Goal: Book appointment/travel/reservation

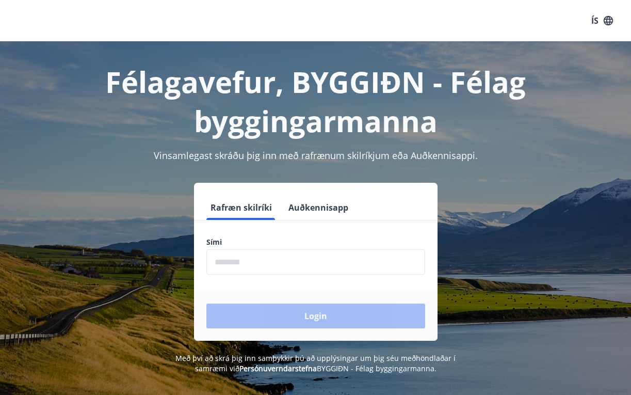
click at [232, 267] on input "phone" at bounding box center [315, 261] width 219 height 25
type input "*"
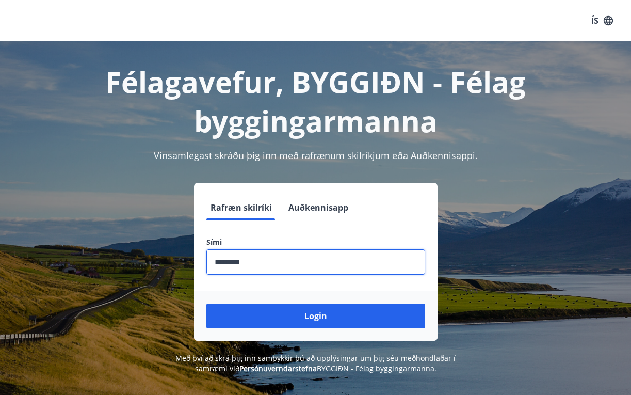
scroll to position [128, 0]
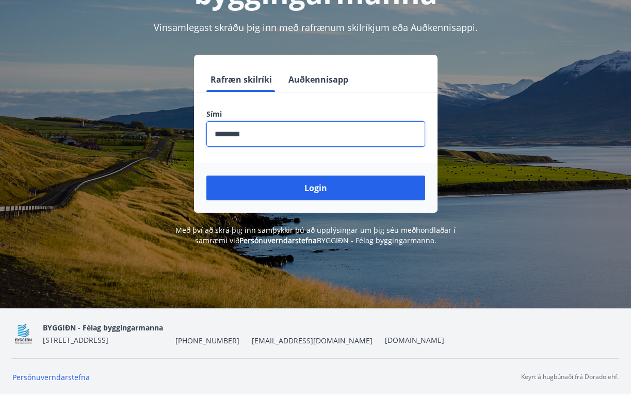
type input "********"
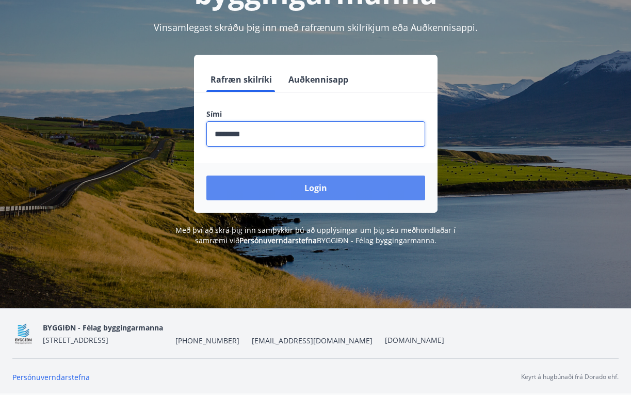
click at [361, 195] on button "Login" at bounding box center [315, 187] width 219 height 25
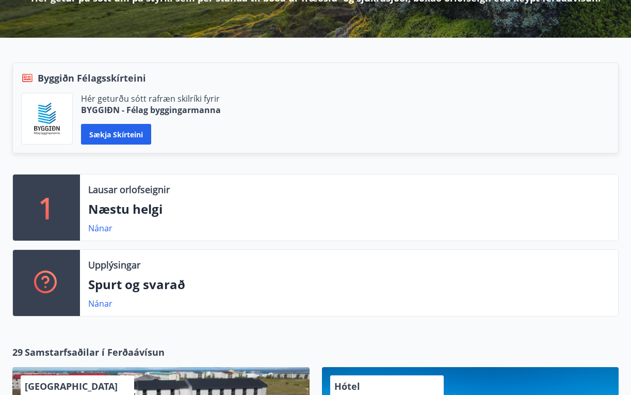
scroll to position [206, 0]
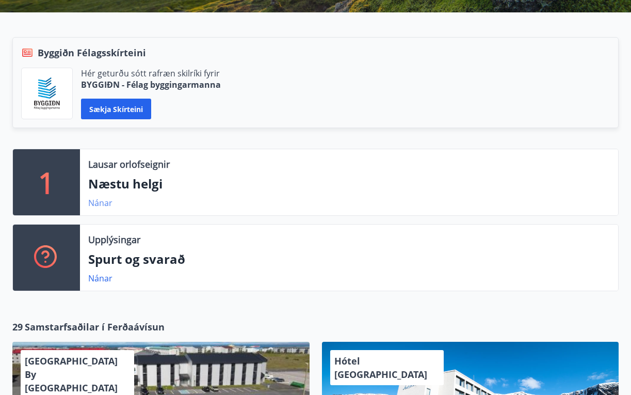
click at [105, 200] on link "Nánar" at bounding box center [100, 202] width 24 height 11
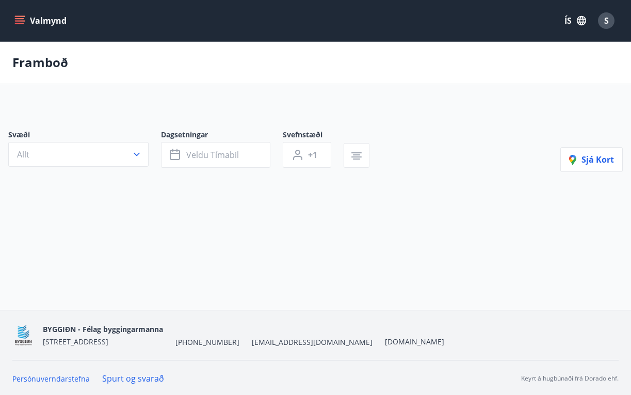
type input "*"
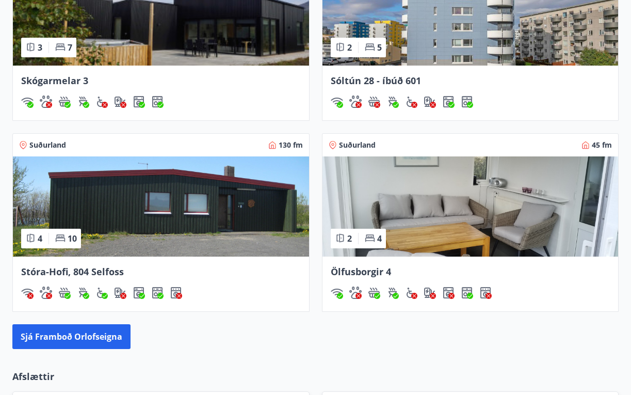
scroll to position [940, 0]
click at [55, 341] on button "Sjá framboð orlofseigna" at bounding box center [71, 336] width 118 height 25
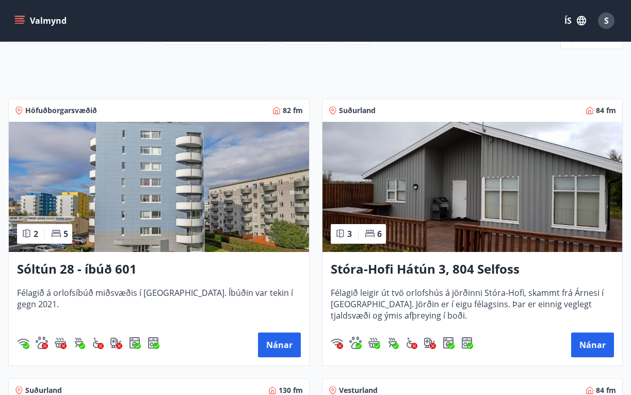
scroll to position [132, 0]
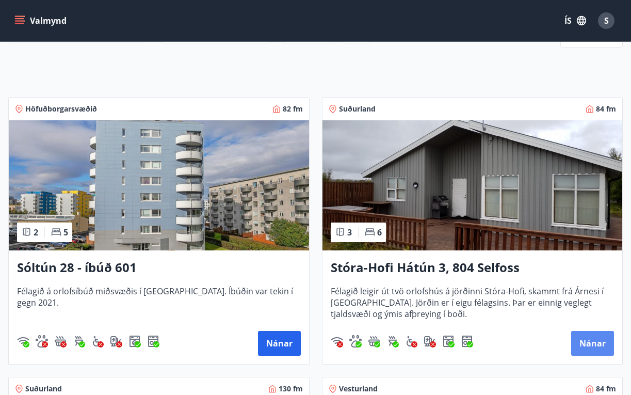
click at [597, 345] on button "Nánar" at bounding box center [592, 343] width 43 height 25
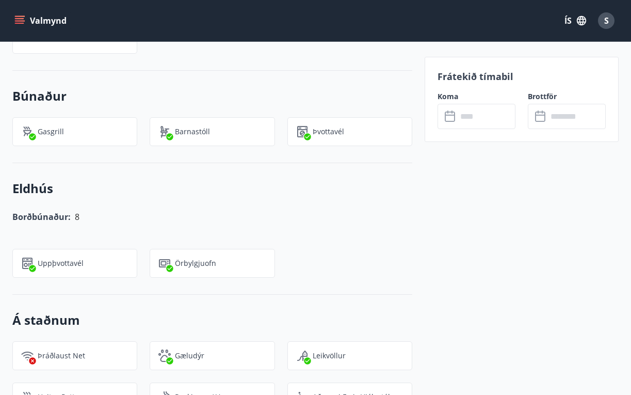
scroll to position [897, 0]
click at [487, 116] on input "text" at bounding box center [486, 116] width 58 height 25
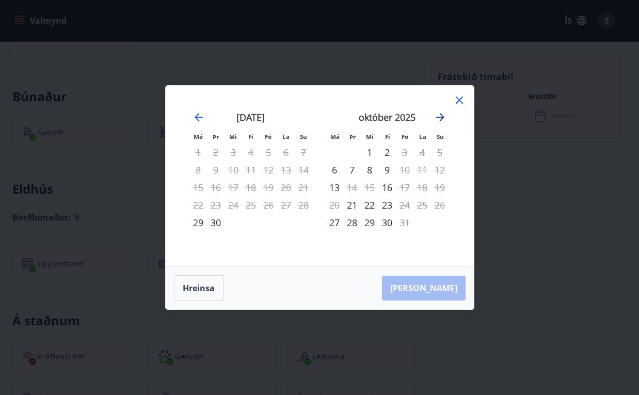
click at [440, 116] on icon "Move forward to switch to the next month." at bounding box center [440, 117] width 12 height 12
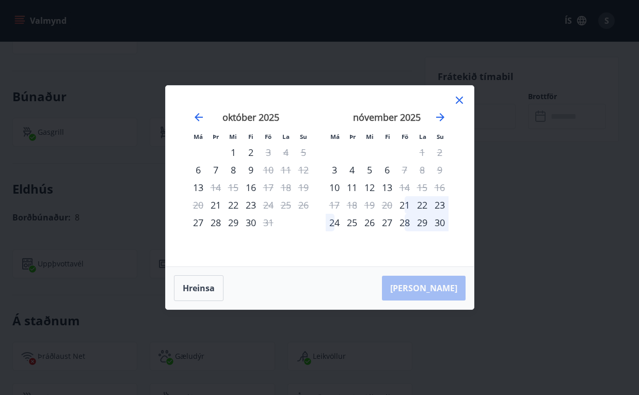
click at [459, 99] on icon at bounding box center [459, 100] width 12 height 12
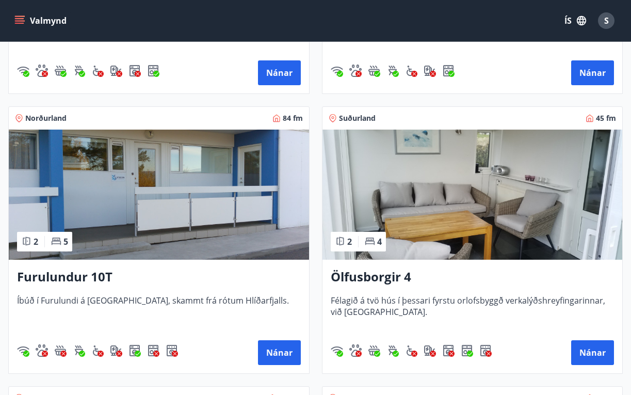
scroll to position [962, 0]
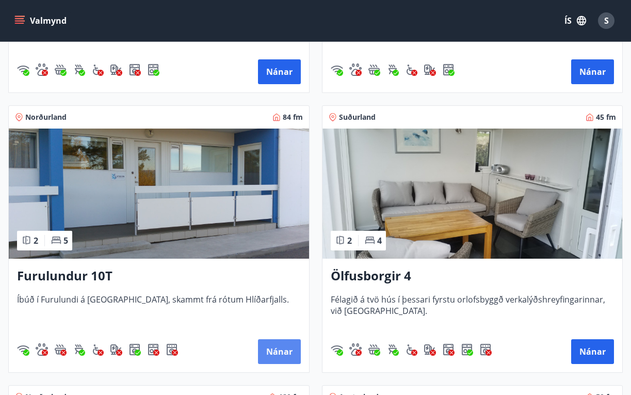
click at [281, 350] on button "Nánar" at bounding box center [279, 351] width 43 height 25
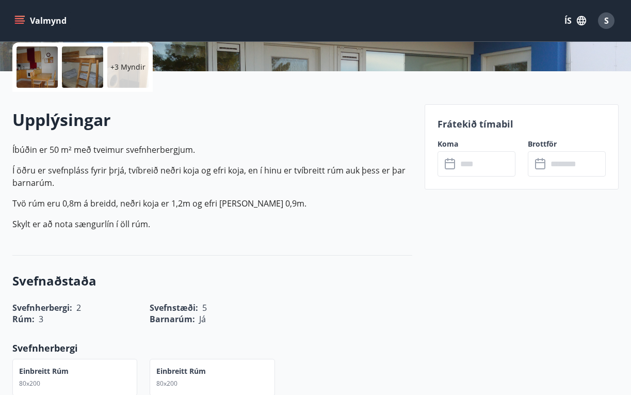
scroll to position [239, 0]
click at [479, 167] on input "text" at bounding box center [486, 163] width 58 height 25
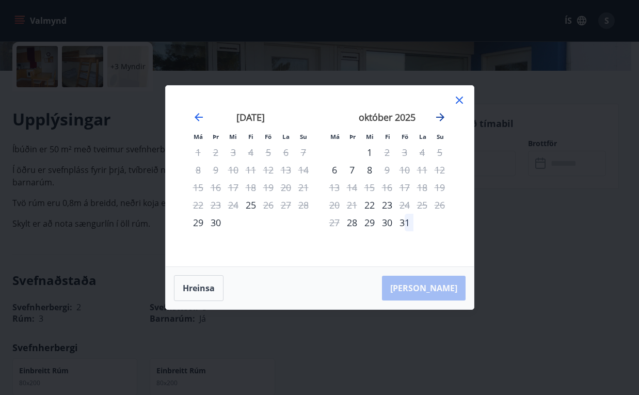
click at [440, 117] on icon "Move forward to switch to the next month." at bounding box center [440, 117] width 8 height 8
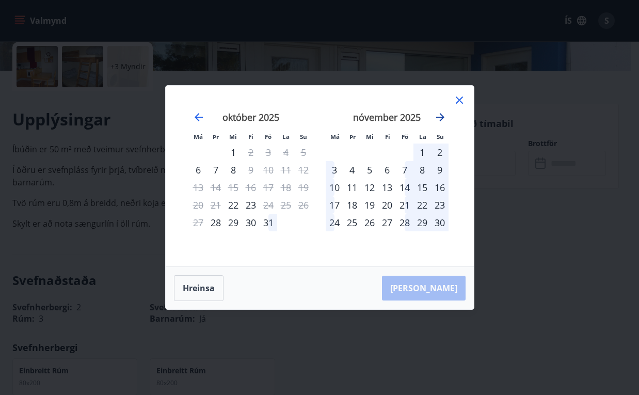
click at [442, 117] on icon "Move forward to switch to the next month." at bounding box center [440, 117] width 8 height 8
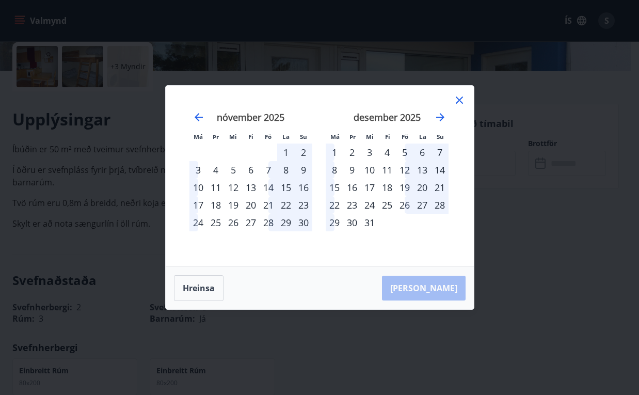
click at [459, 102] on icon at bounding box center [459, 100] width 12 height 12
